Goal: Task Accomplishment & Management: Complete application form

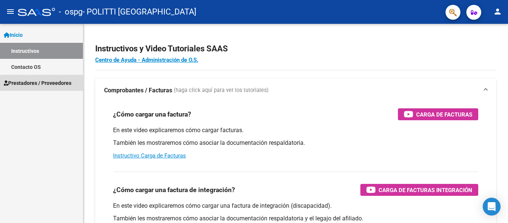
click at [56, 83] on span "Prestadores / Proveedores" at bounding box center [38, 83] width 68 height 8
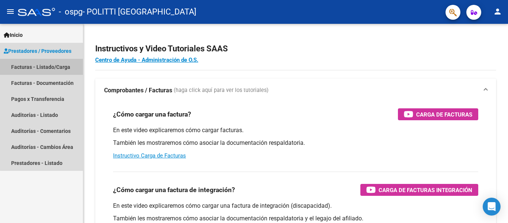
click at [52, 64] on link "Facturas - Listado/Carga" at bounding box center [41, 67] width 83 height 16
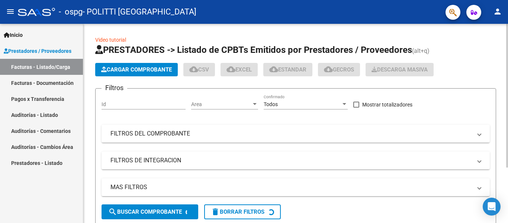
click at [138, 70] on span "Cargar Comprobante" at bounding box center [136, 69] width 71 height 7
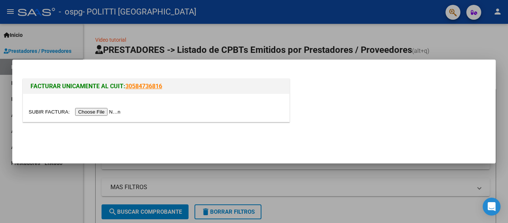
click at [90, 110] on input "file" at bounding box center [76, 112] width 94 height 8
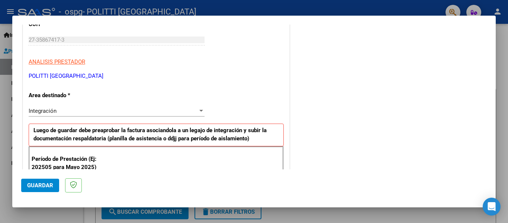
scroll to position [112, 0]
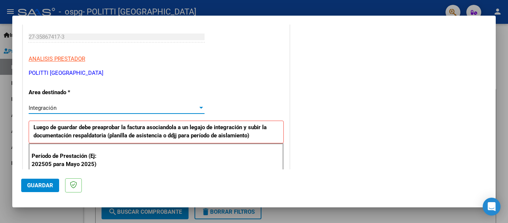
click at [88, 109] on div "Integración" at bounding box center [113, 107] width 169 height 7
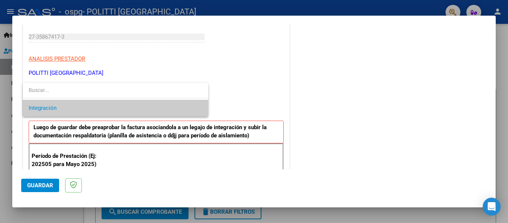
click at [88, 109] on span "Integración" at bounding box center [116, 108] width 174 height 17
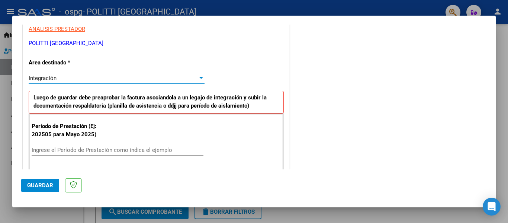
scroll to position [149, 0]
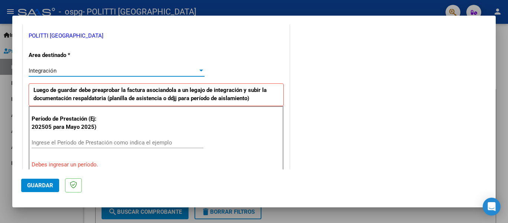
click at [70, 142] on input "Ingrese el Período de Prestación como indica el ejemplo" at bounding box center [118, 142] width 172 height 7
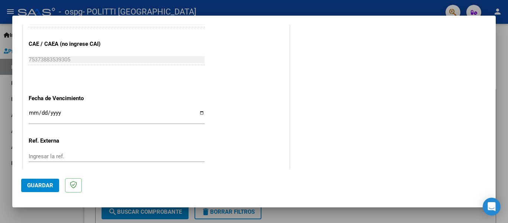
scroll to position [483, 0]
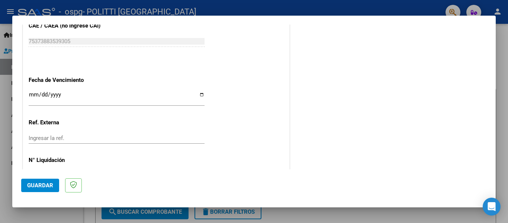
type input "202506"
click at [57, 93] on input "Ingresar la fecha" at bounding box center [117, 97] width 176 height 12
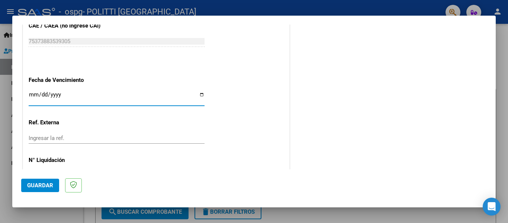
click at [40, 94] on input "Ingresar la fecha" at bounding box center [117, 97] width 176 height 12
click at [199, 93] on input "Ingresar la fecha" at bounding box center [117, 97] width 176 height 12
type input "[DATE]"
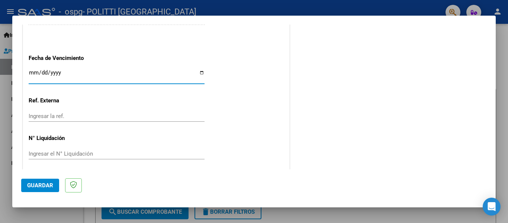
scroll to position [510, 0]
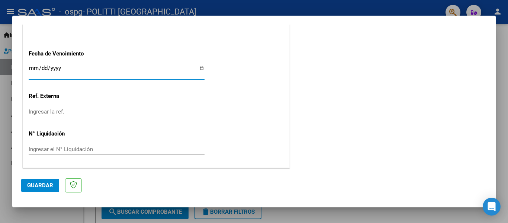
click at [38, 181] on button "Guardar" at bounding box center [40, 184] width 38 height 13
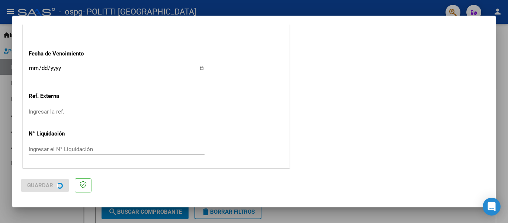
scroll to position [0, 0]
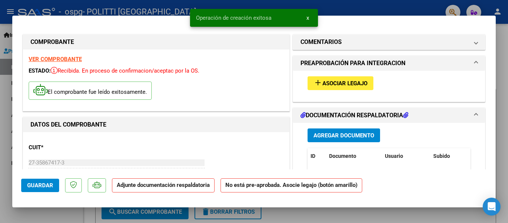
click at [346, 81] on span "Asociar Legajo" at bounding box center [344, 83] width 45 height 7
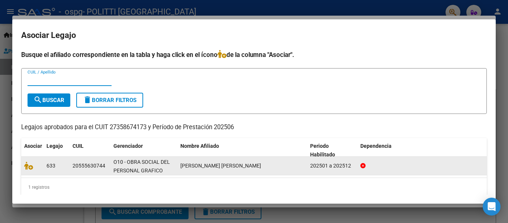
click at [90, 168] on div "20555630744" at bounding box center [88, 165] width 33 height 9
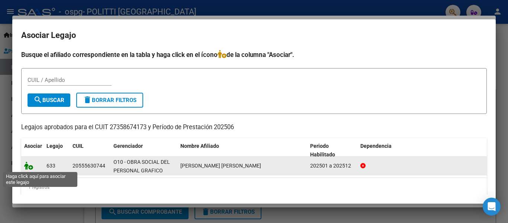
click at [27, 166] on icon at bounding box center [28, 165] width 9 height 8
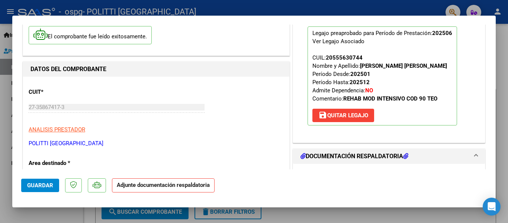
scroll to position [74, 0]
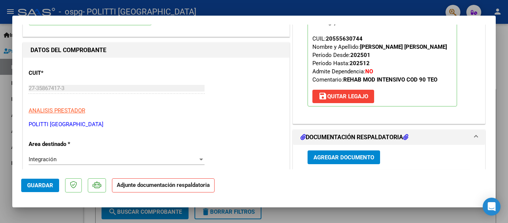
click at [314, 158] on span "Agregar Documento" at bounding box center [343, 157] width 61 height 7
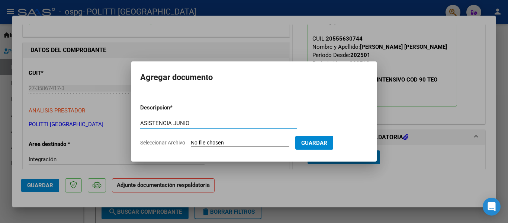
type input "ASISTENCIA JUNIO"
click at [184, 142] on span "Seleccionar Archivo" at bounding box center [162, 142] width 45 height 6
click at [191, 142] on input "Seleccionar Archivo" at bounding box center [240, 142] width 99 height 7
type input "C:\fakepath\ASISTENCIA JUNIO [PERSON_NAME].pdf"
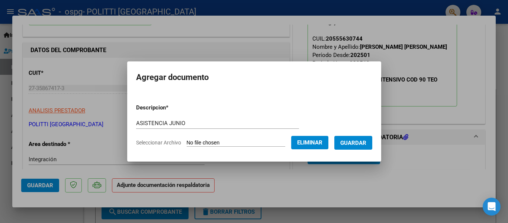
click at [362, 146] on button "Guardar" at bounding box center [353, 143] width 38 height 14
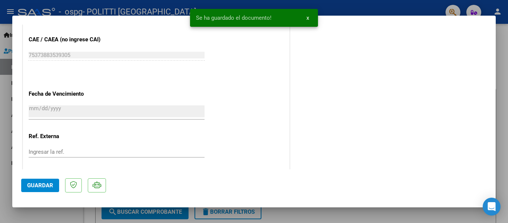
scroll to position [521, 0]
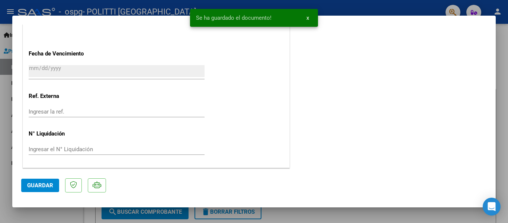
click at [33, 185] on span "Guardar" at bounding box center [40, 185] width 26 height 7
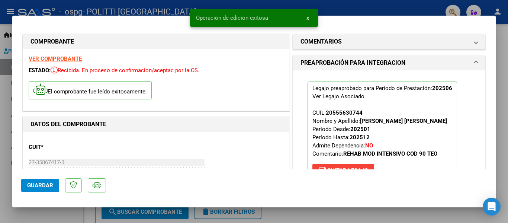
scroll to position [0, 0]
click at [0, 124] on div at bounding box center [254, 111] width 508 height 223
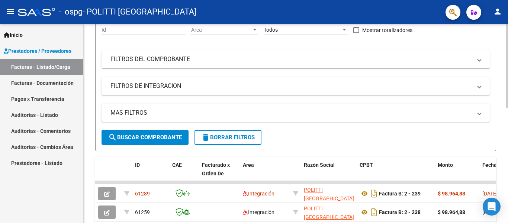
scroll to position [149, 0]
